Goal: Task Accomplishment & Management: Use online tool/utility

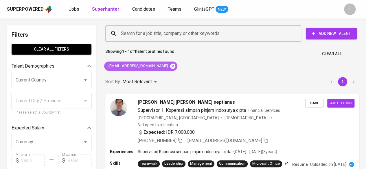
click at [169, 65] on icon at bounding box center [172, 66] width 6 height 6
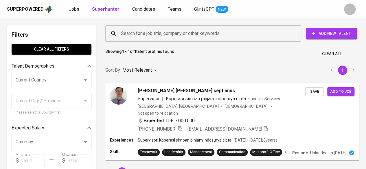
click at [168, 32] on input "Search for a job title, company or other keywords" at bounding box center [204, 33] width 170 height 11
click at [168, 38] on input "Search for a job title, company or other keywords" at bounding box center [204, 33] width 170 height 11
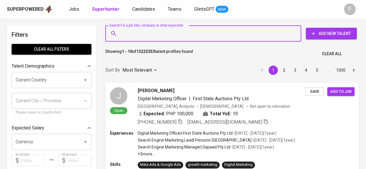
paste input "rendy.mambu@gmail.com"
type input "rendy.mambu@gmail.com"
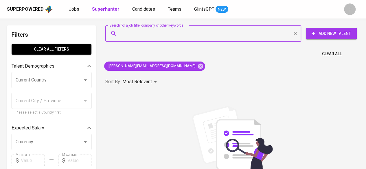
click at [180, 57] on div "Clear All" at bounding box center [232, 52] width 260 height 14
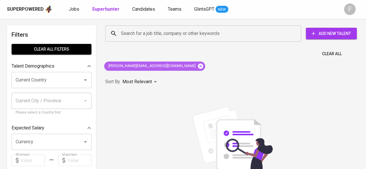
click at [180, 66] on icon at bounding box center [200, 65] width 5 height 5
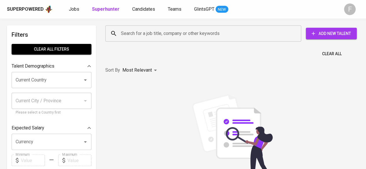
click at [167, 33] on input "Search for a job title, company or other keywords" at bounding box center [204, 33] width 170 height 11
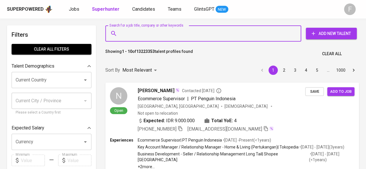
paste input "bellaagustin48@gmail.com"
type input "bellaagustin48@gmail.com"
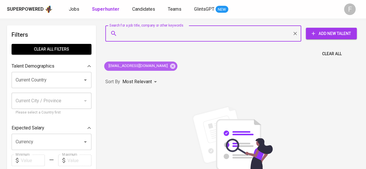
click at [164, 67] on div "bellaagustin48@gmail.com" at bounding box center [140, 66] width 73 height 9
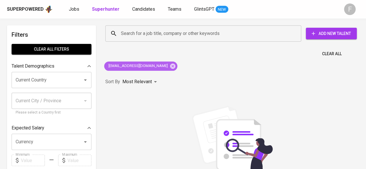
drag, startPoint x: 162, startPoint y: 67, endPoint x: 173, endPoint y: 21, distance: 47.0
click at [170, 67] on icon at bounding box center [172, 65] width 5 height 5
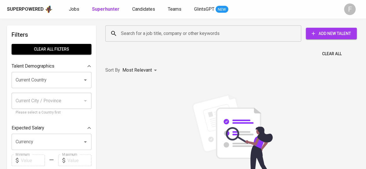
click at [168, 33] on div "Search for a job title, company or other keywords" at bounding box center [203, 33] width 196 height 16
click at [164, 37] on input "Search for a job title, company or other keywords" at bounding box center [204, 33] width 170 height 11
click at [165, 34] on input "Search for a job title, company or other keywords" at bounding box center [204, 33] width 170 height 11
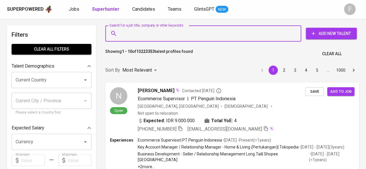
paste input "ferry.ryanto@yahoo.co.id"
type input "ferry.ryanto@yahoo.co.id"
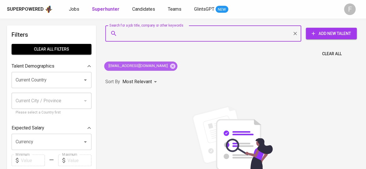
drag, startPoint x: 156, startPoint y: 65, endPoint x: 151, endPoint y: 66, distance: 5.3
click at [169, 65] on icon at bounding box center [172, 66] width 6 height 6
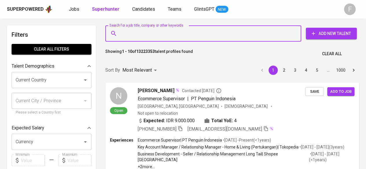
click at [155, 34] on input "Search for a job title, company or other keywords" at bounding box center [204, 33] width 170 height 11
paste input "[EMAIL_ADDRESS][DOMAIN_NAME]"
type input "[EMAIL_ADDRESS][DOMAIN_NAME]"
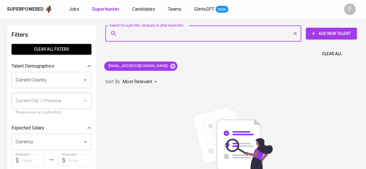
scroll to position [29, 0]
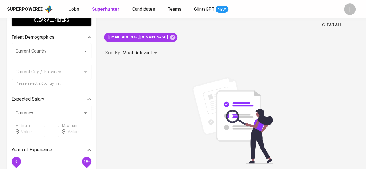
scroll to position [29, 0]
click at [169, 37] on icon at bounding box center [172, 37] width 6 height 6
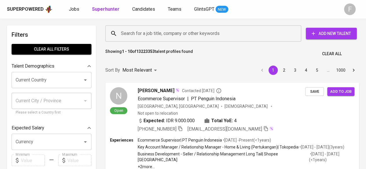
click at [149, 36] on input "Search for a job title, company or other keywords" at bounding box center [204, 33] width 170 height 11
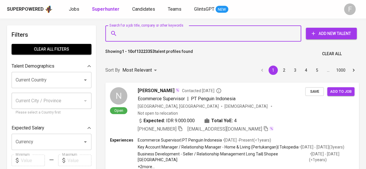
paste input "[PERSON_NAME][EMAIL_ADDRESS][DOMAIN_NAME]"
type input "[PERSON_NAME][EMAIL_ADDRESS][DOMAIN_NAME]"
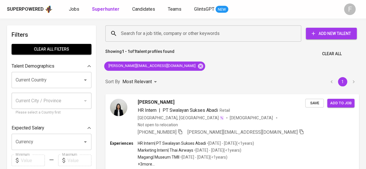
click at [229, 68] on div "Search for a job title, company or other keywords Search for a job title, compa…" at bounding box center [232, 124] width 260 height 204
